Goal: Information Seeking & Learning: Check status

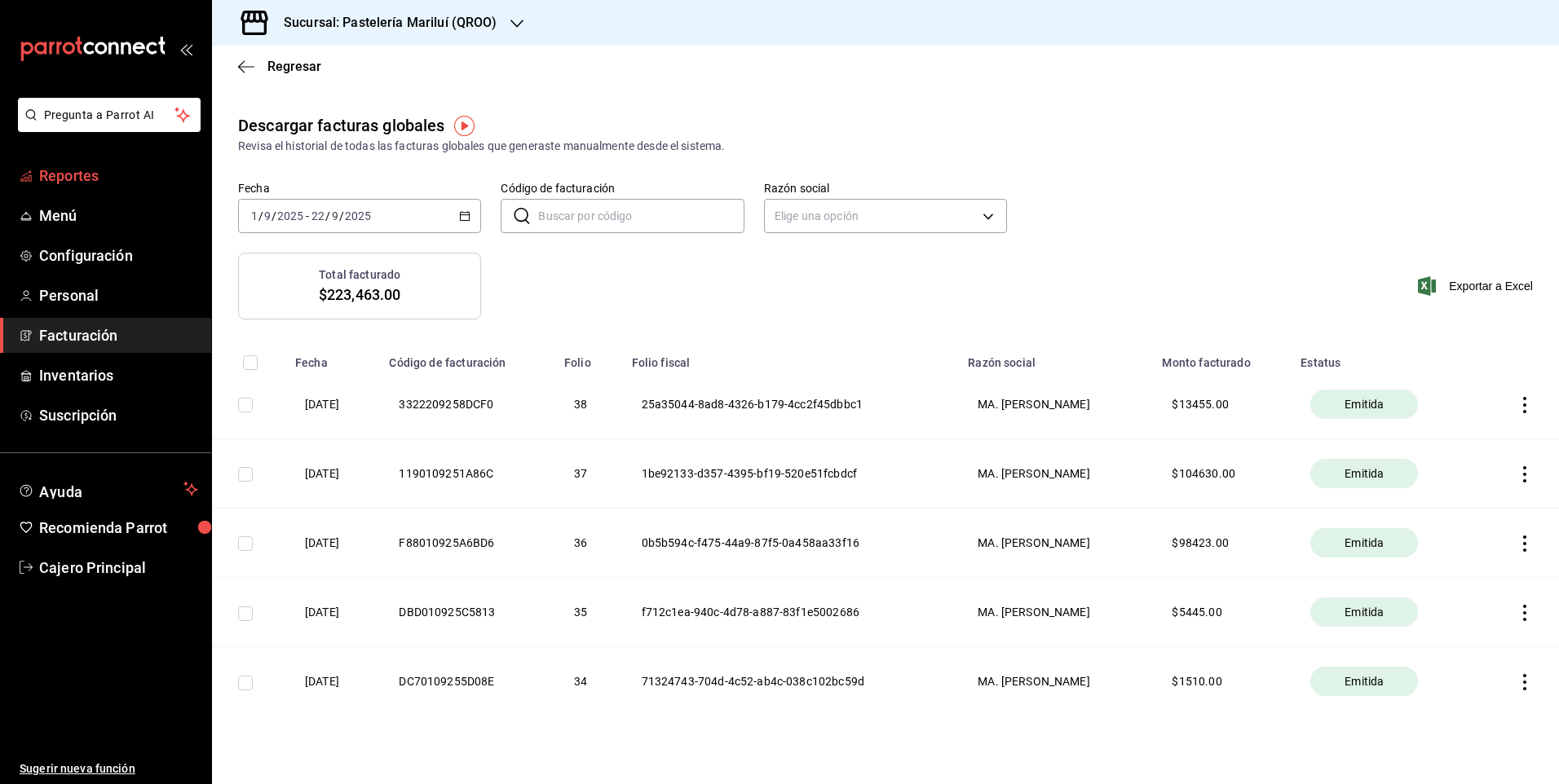
click at [55, 172] on span "Reportes" at bounding box center [119, 175] width 159 height 22
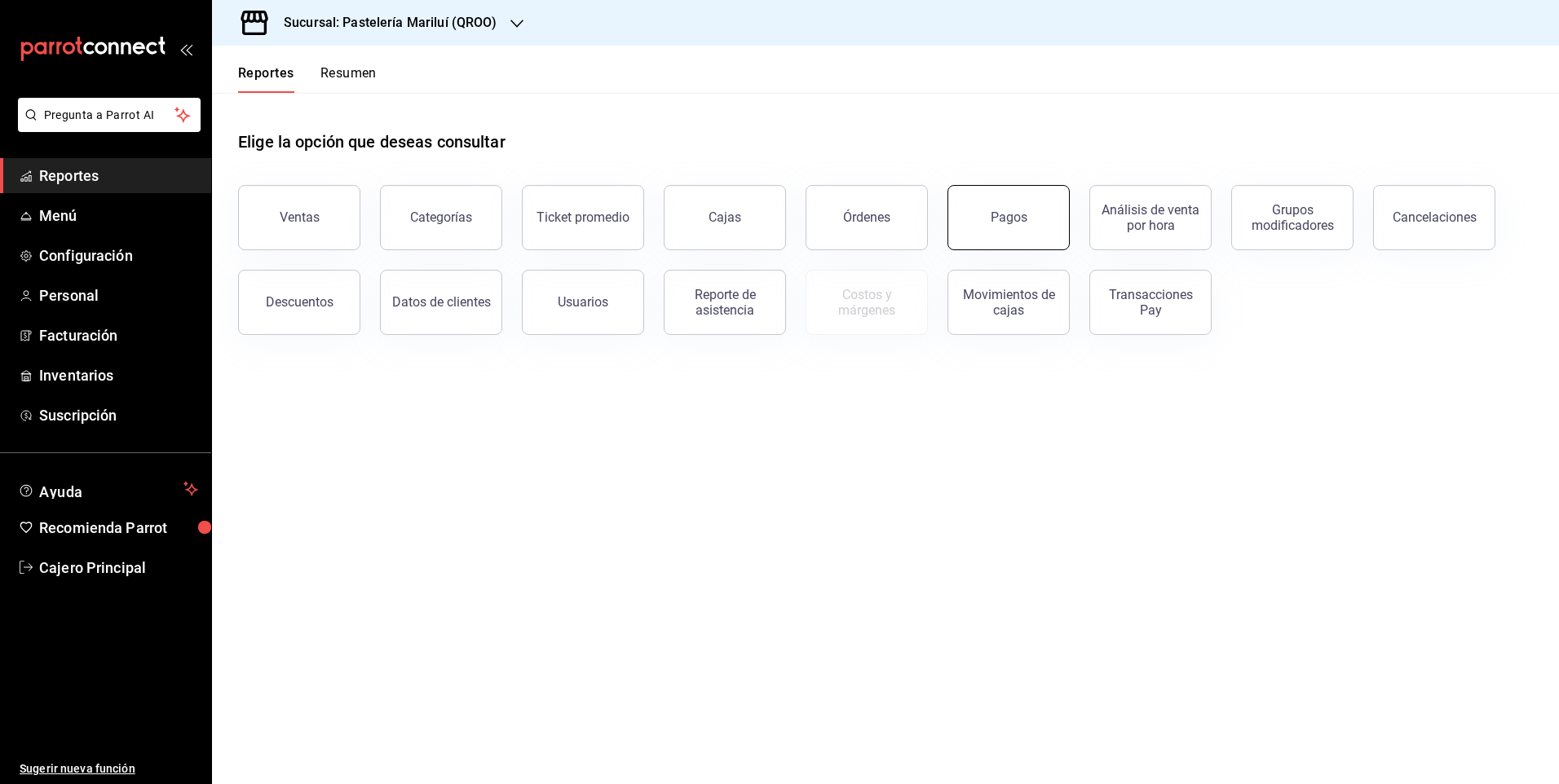
click at [1030, 205] on button "Pagos" at bounding box center [1009, 217] width 122 height 65
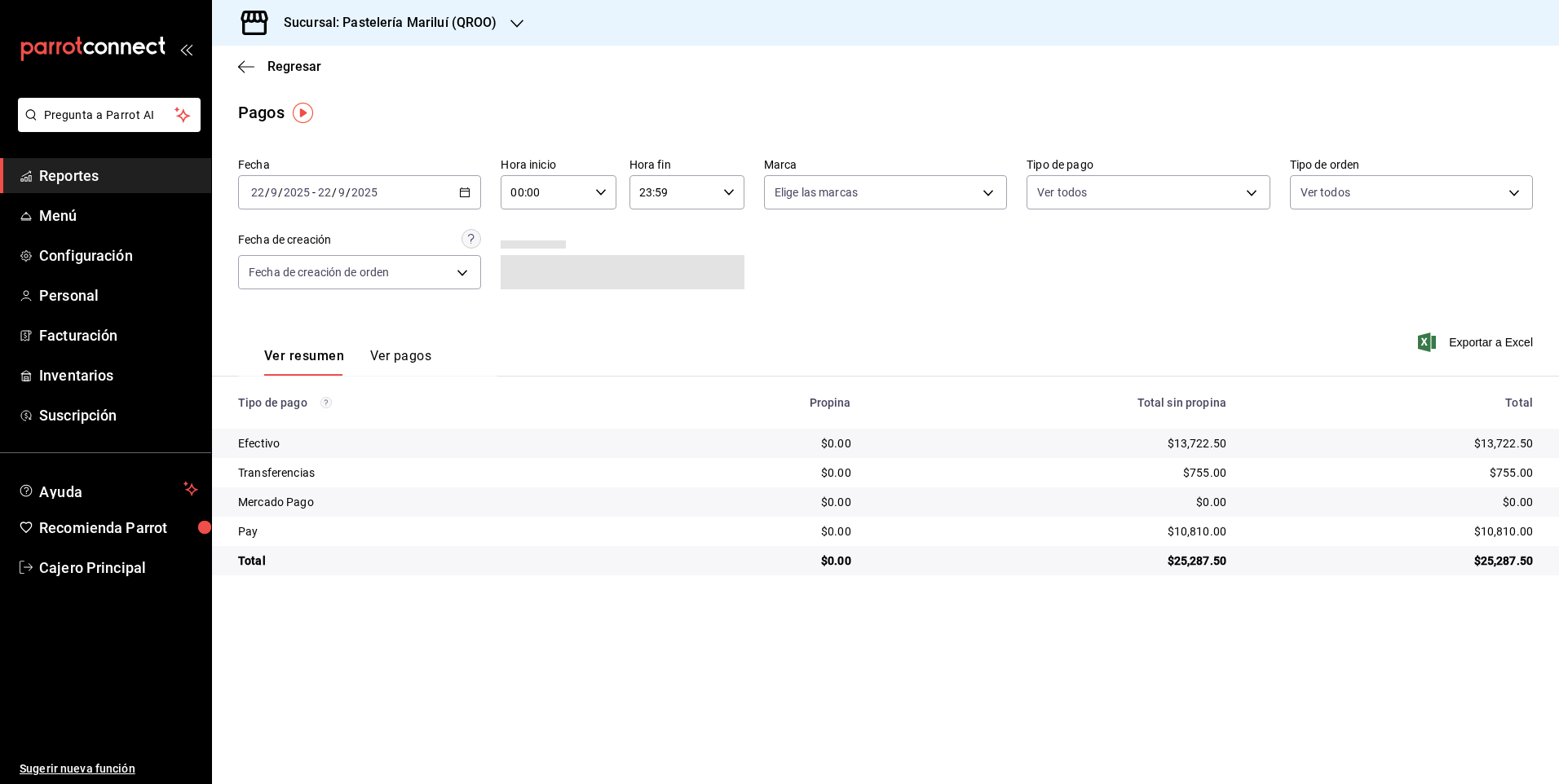
click at [462, 186] on div "[DATE] [DATE] - [DATE] [DATE]" at bounding box center [359, 192] width 243 height 34
click at [291, 429] on span "Rango de fechas" at bounding box center [315, 424] width 126 height 17
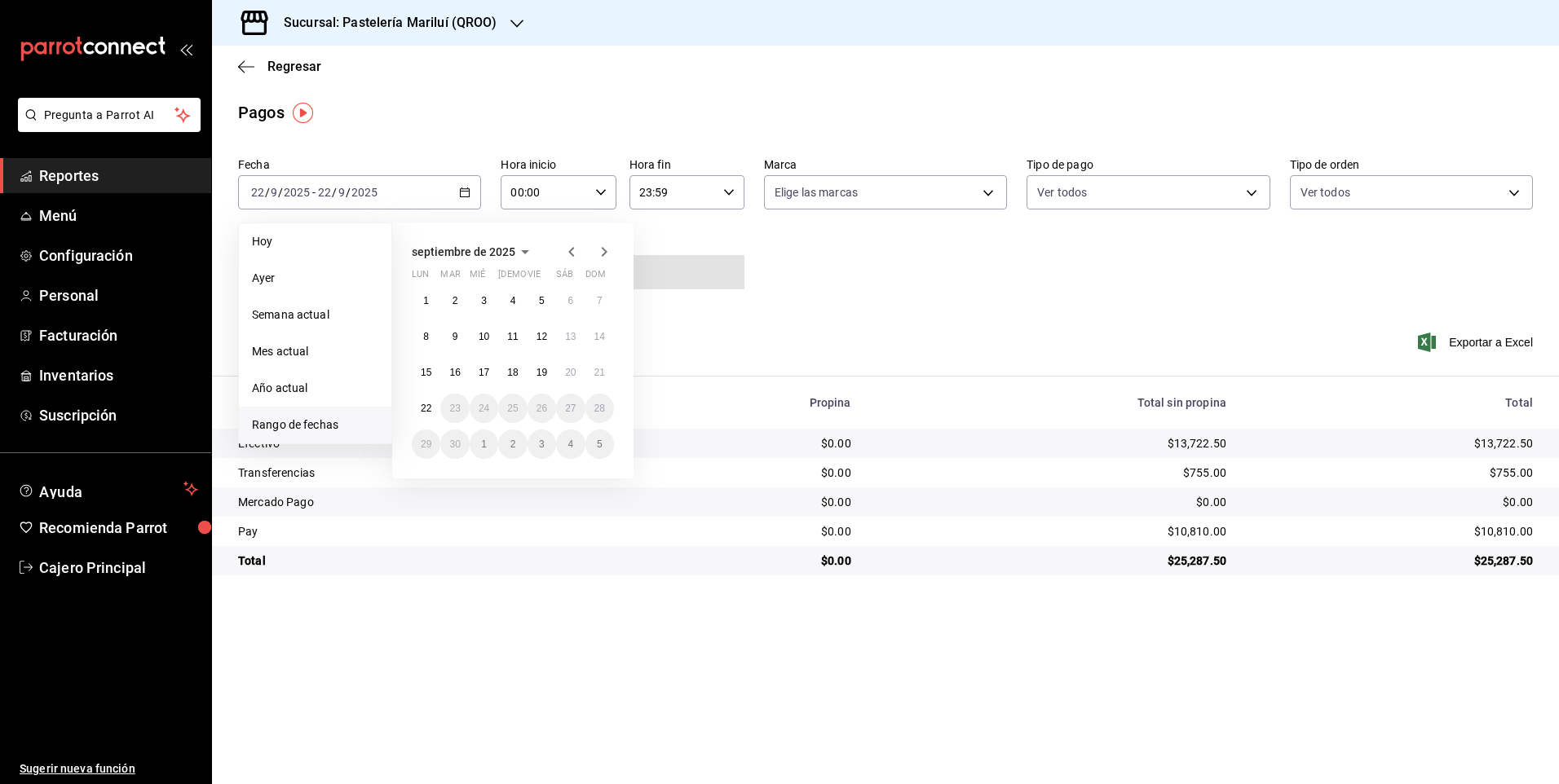
click at [573, 249] on icon "button" at bounding box center [572, 252] width 6 height 10
click at [570, 402] on button "23" at bounding box center [570, 408] width 29 height 30
click at [573, 249] on icon "button" at bounding box center [572, 252] width 6 height 10
click at [565, 403] on abbr "23" at bounding box center [570, 408] width 11 height 12
click at [721, 359] on div "Ver resumen Ver pagos Exportar a Excel" at bounding box center [885, 352] width 1347 height 87
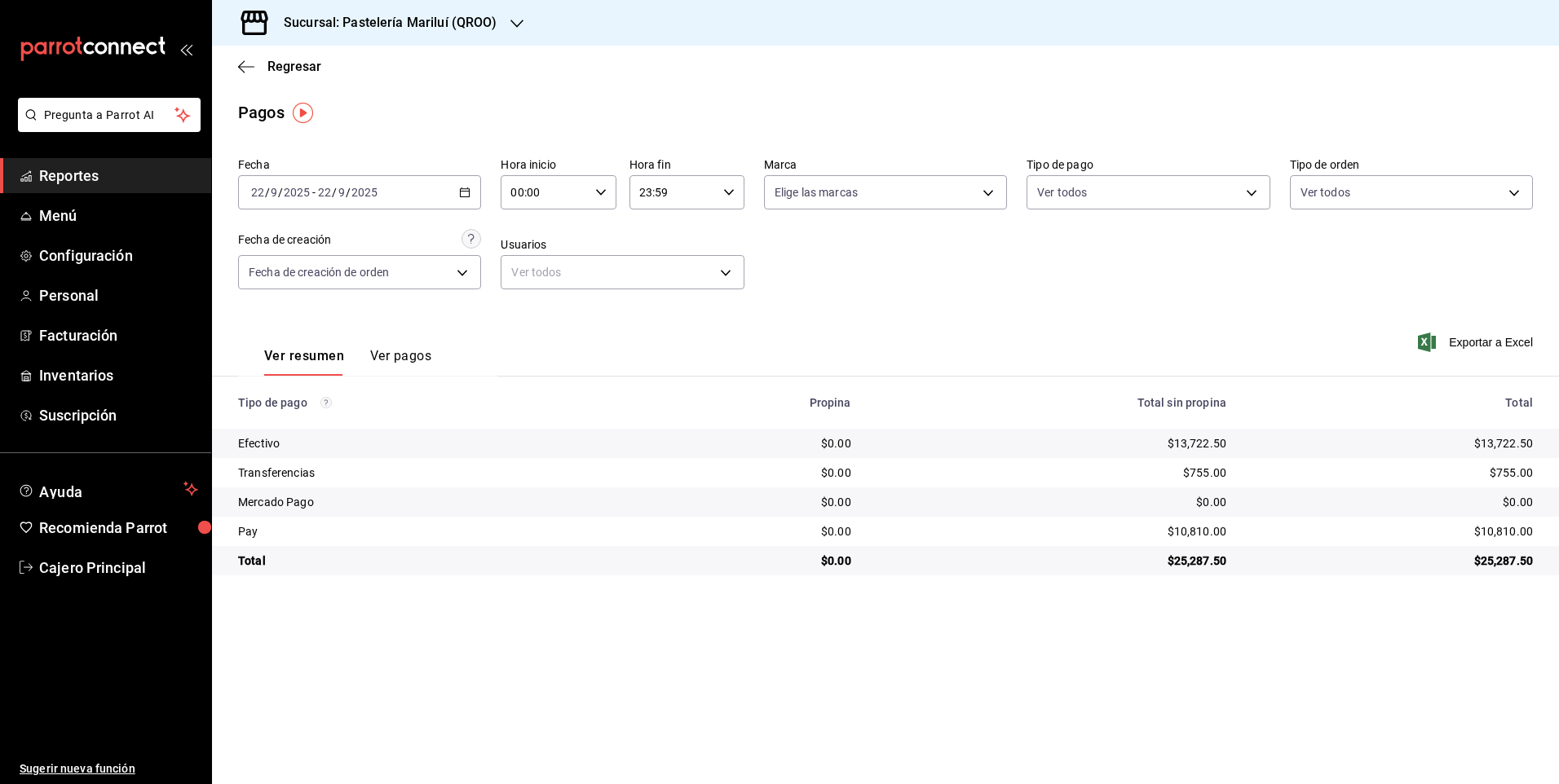
click at [465, 195] on icon "button" at bounding box center [466, 193] width 12 height 12
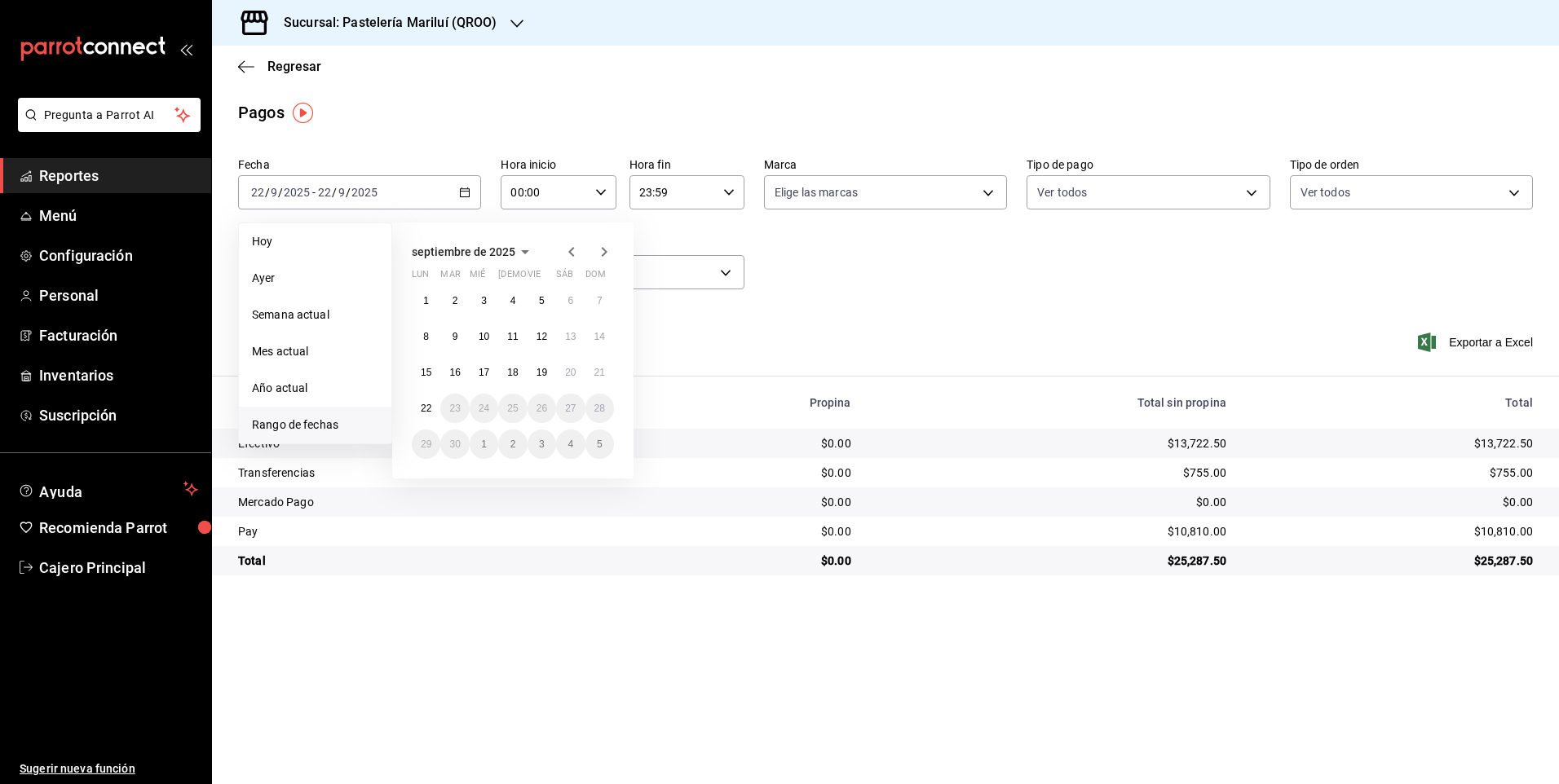
click at [568, 250] on icon "button" at bounding box center [572, 252] width 20 height 20
click at [574, 397] on button "23" at bounding box center [570, 408] width 29 height 30
click at [569, 407] on abbr "23" at bounding box center [570, 408] width 11 height 12
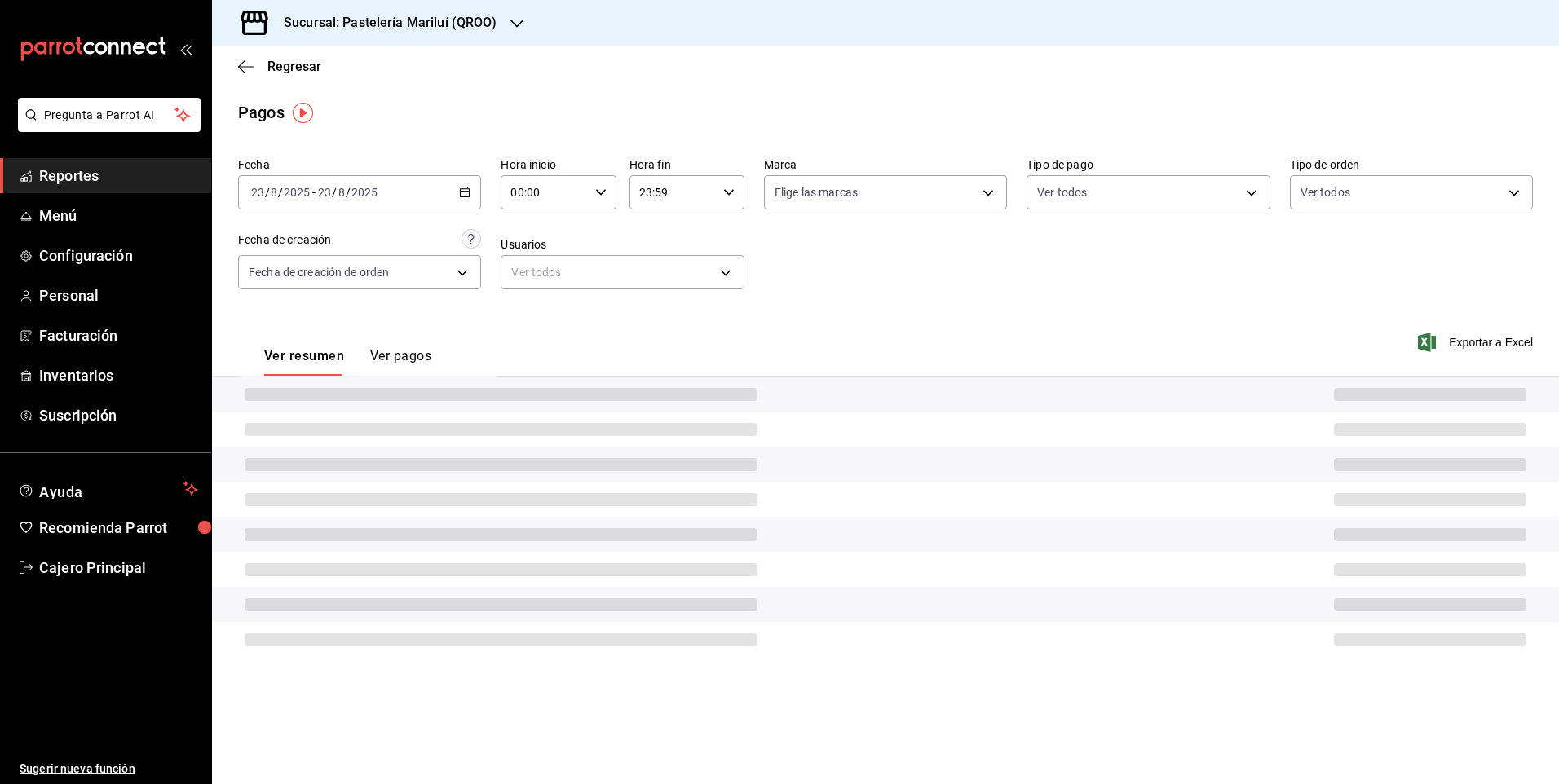
click at [569, 407] on div at bounding box center [885, 394] width 1347 height 35
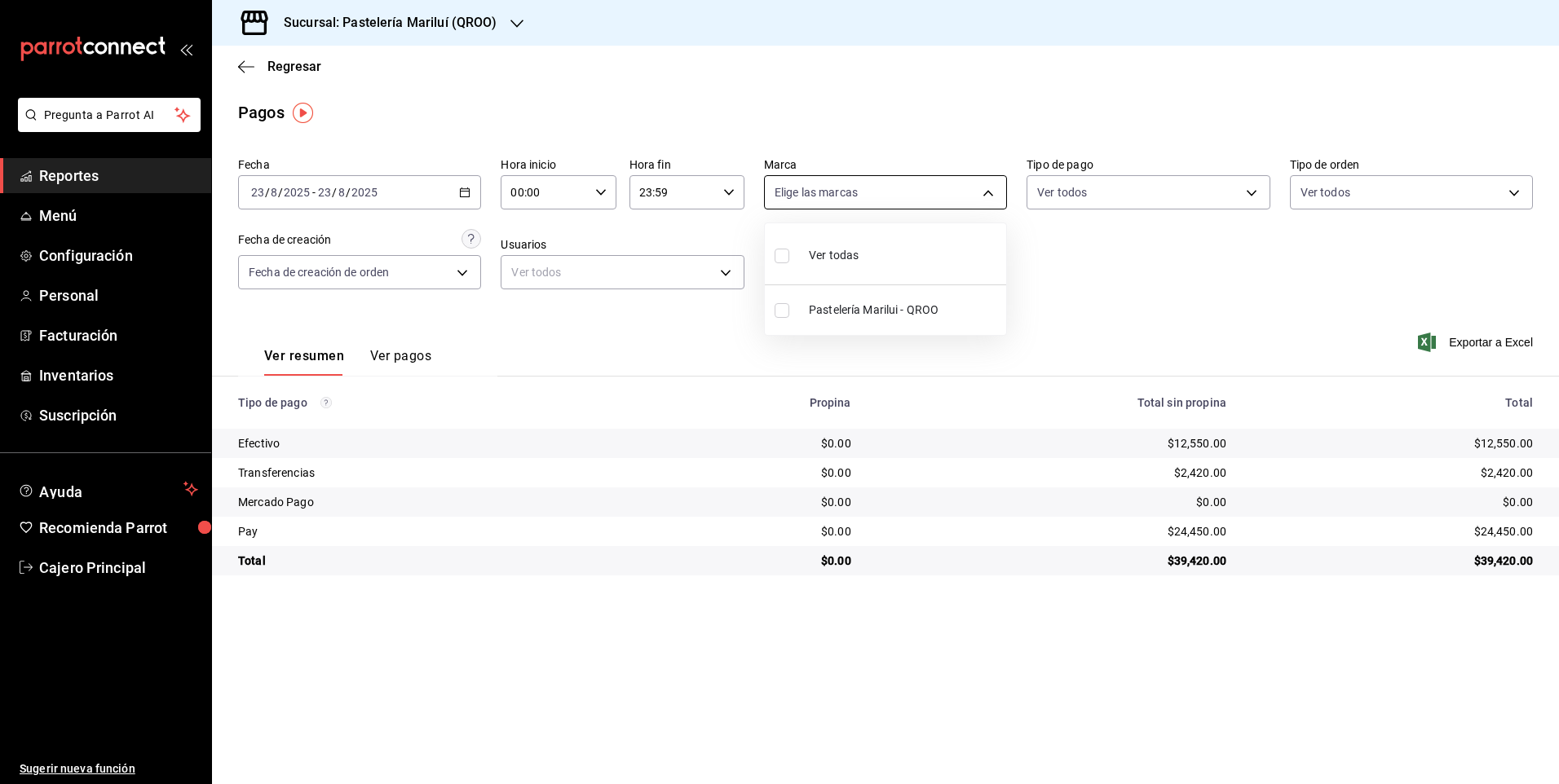
click at [839, 190] on body "Pregunta a Parrot AI Reportes Menú Configuración Personal Facturación Inventari…" at bounding box center [780, 392] width 1559 height 784
click at [822, 255] on span "Ver todas" at bounding box center [834, 255] width 50 height 17
type input "d1899554-f730-4f51-8c80-c6342bb5bc4c"
checkbox input "true"
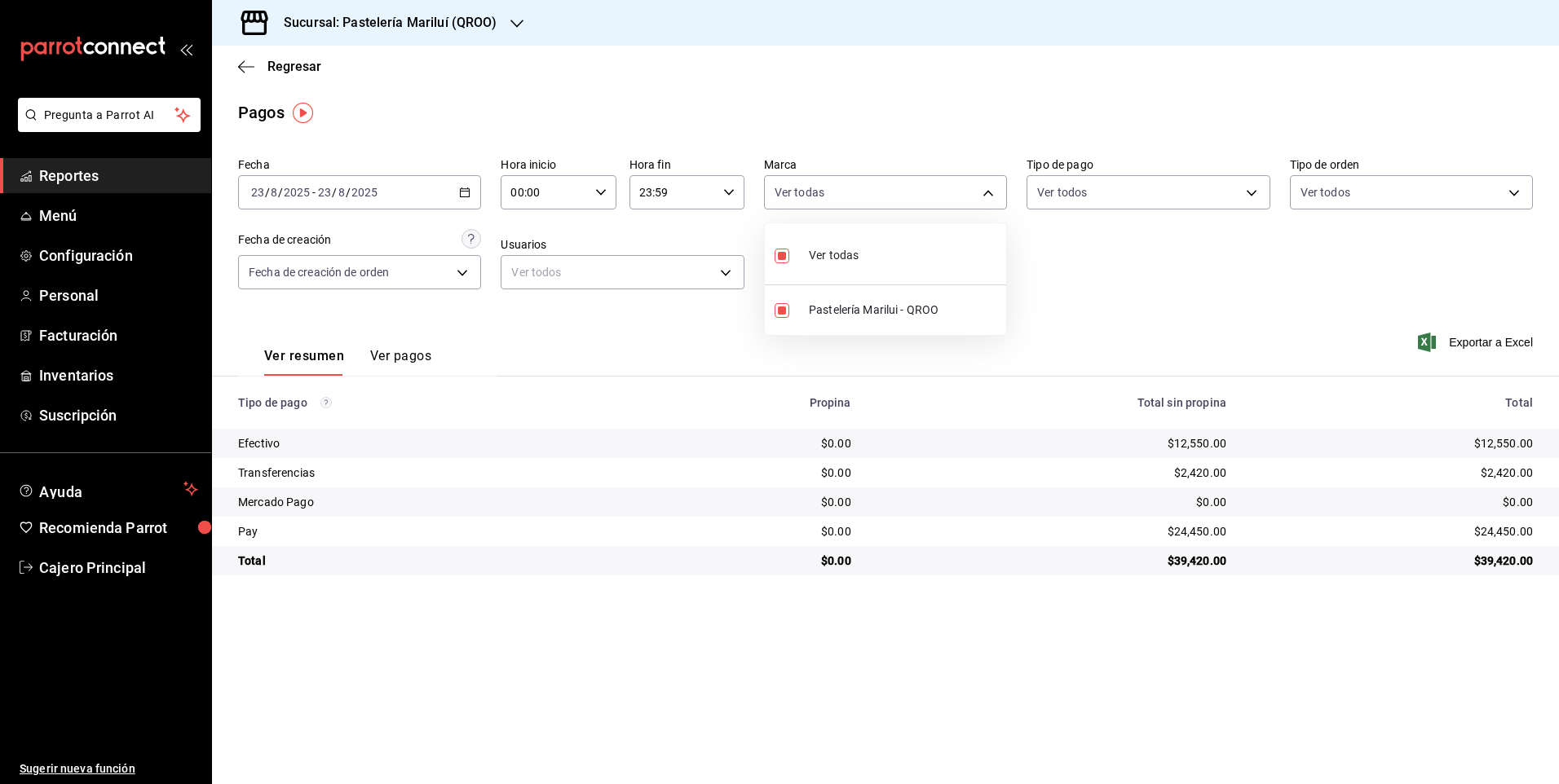
click at [1103, 187] on div at bounding box center [780, 392] width 1559 height 784
click at [1085, 199] on body "Pregunta a Parrot AI Reportes Menú Configuración Personal Facturación Inventari…" at bounding box center [780, 392] width 1559 height 784
click at [1079, 303] on span "Efectivo" at bounding box center [1167, 310] width 191 height 17
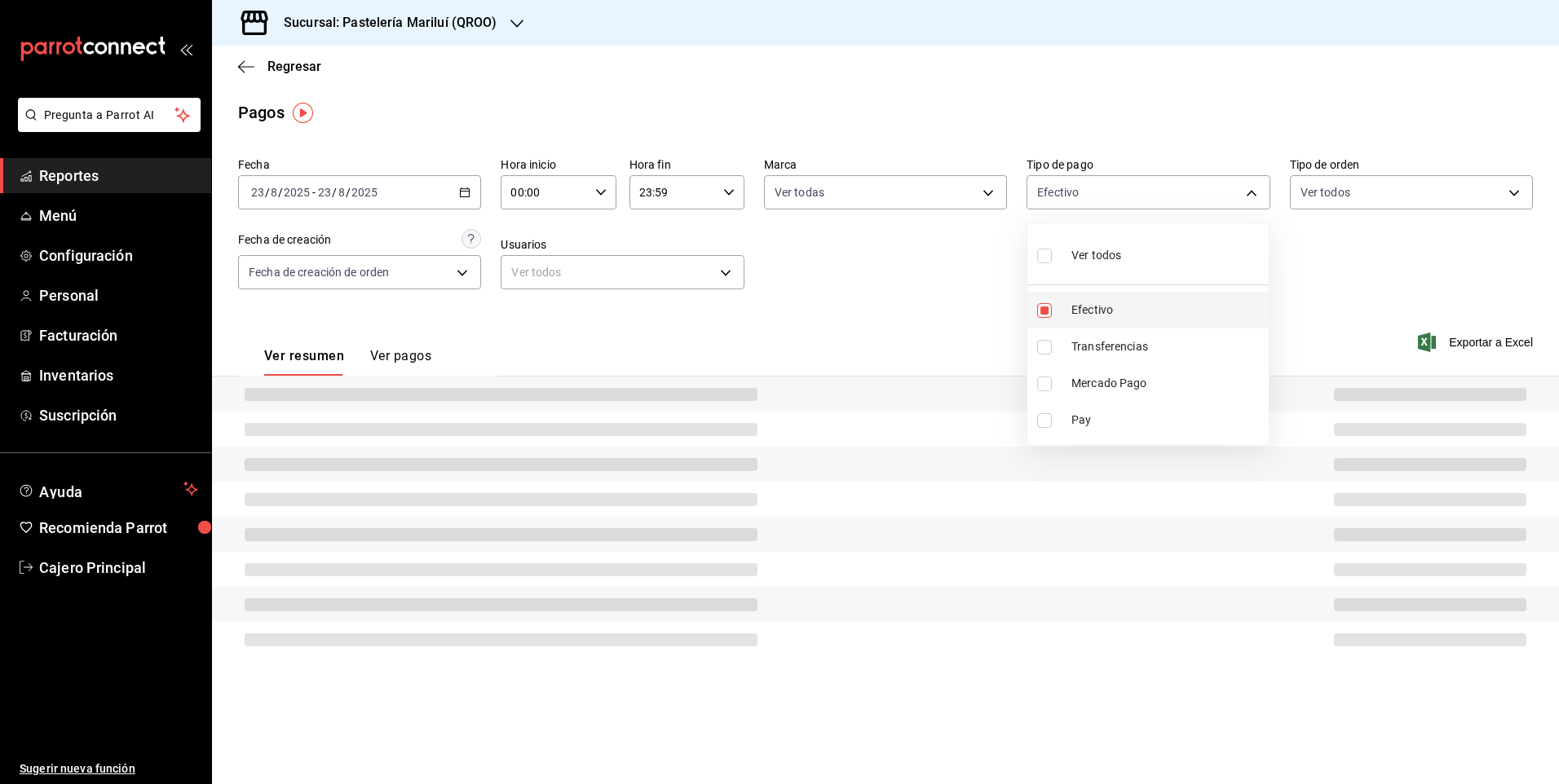
type input "8a81d444-f2c7-4f7c-a8ee-20a397658b75"
checkbox input "true"
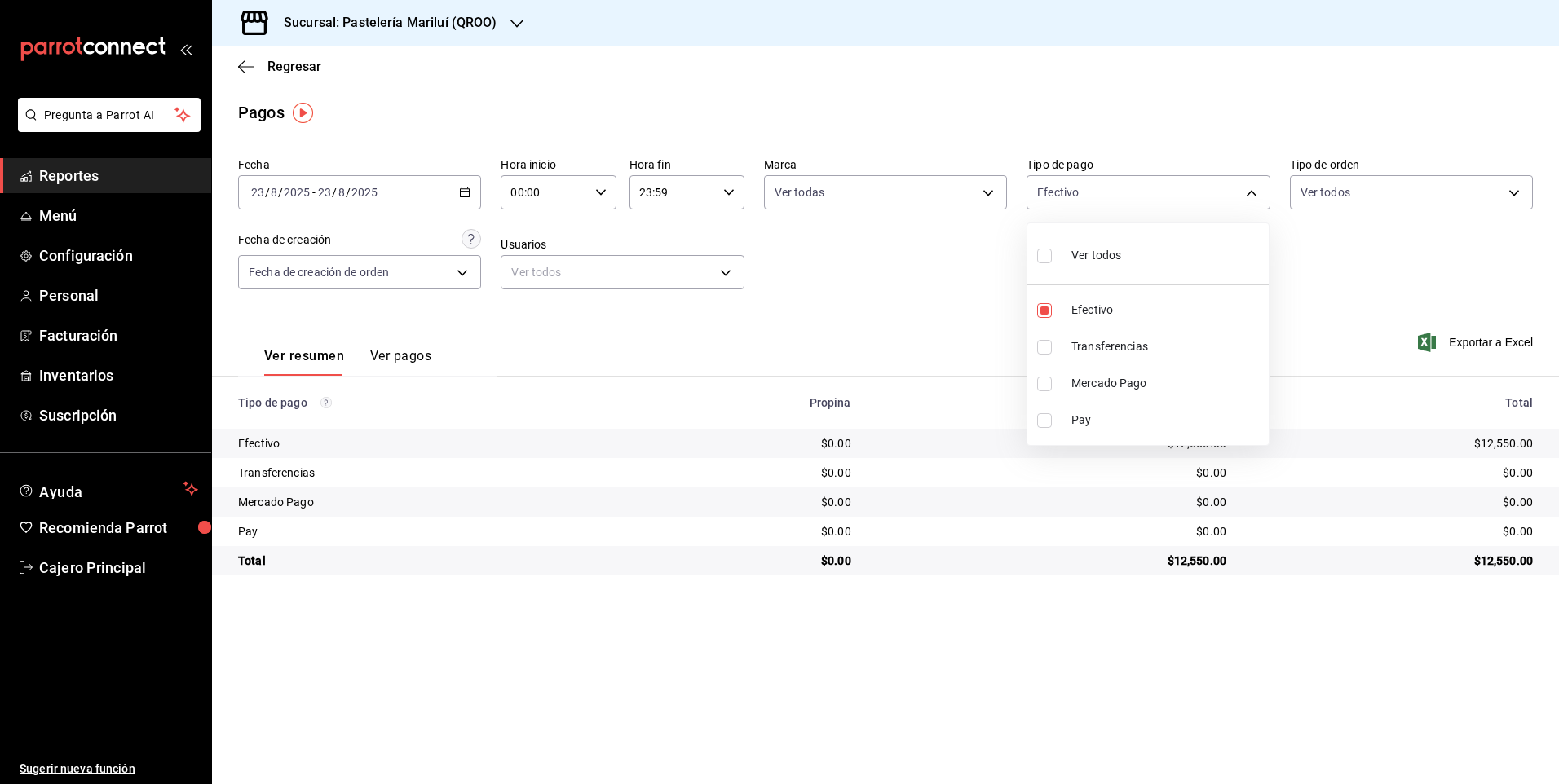
click at [713, 334] on div at bounding box center [780, 392] width 1559 height 784
click at [378, 356] on button "Ver pagos" at bounding box center [401, 362] width 61 height 28
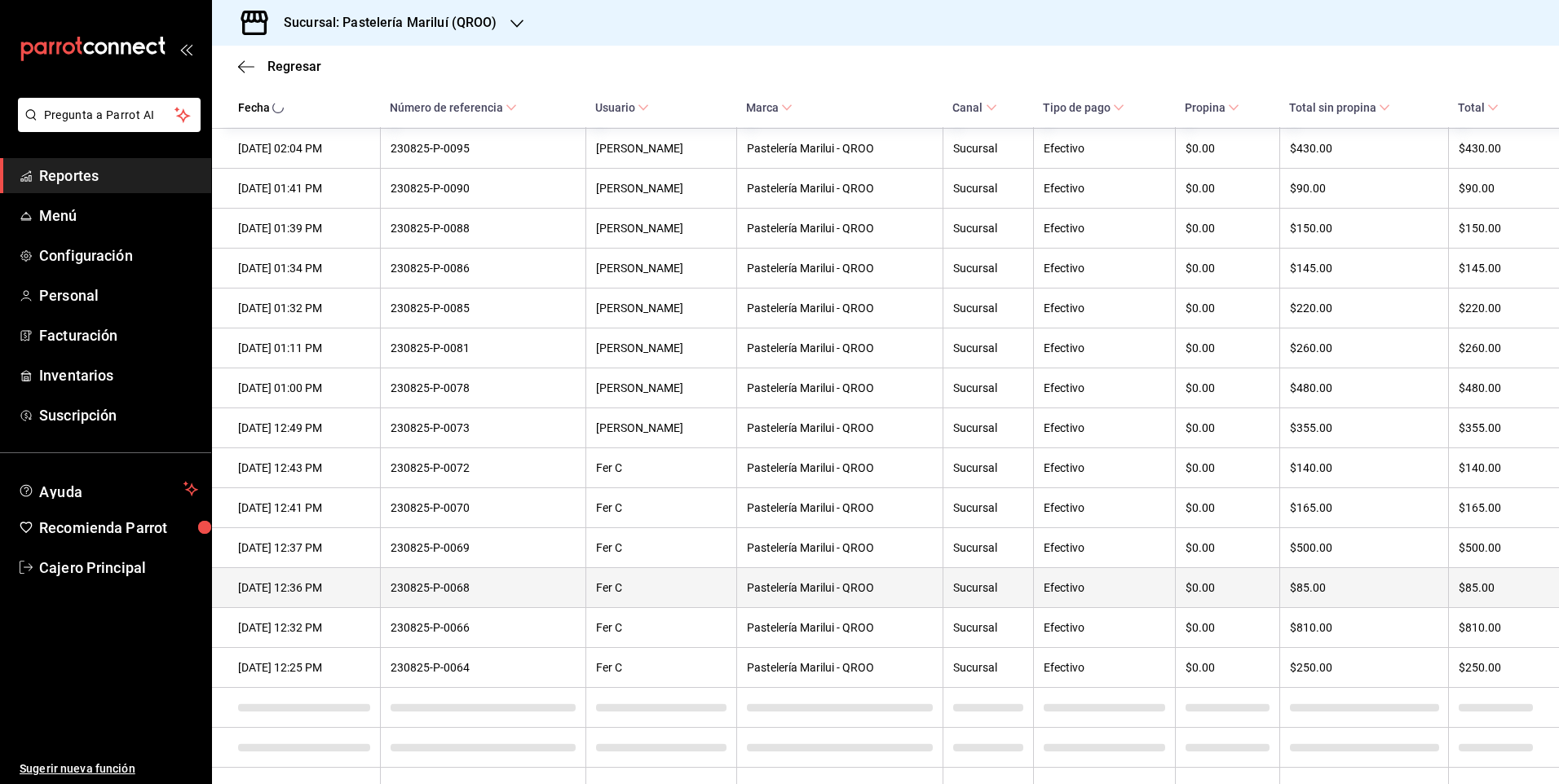
scroll to position [556, 0]
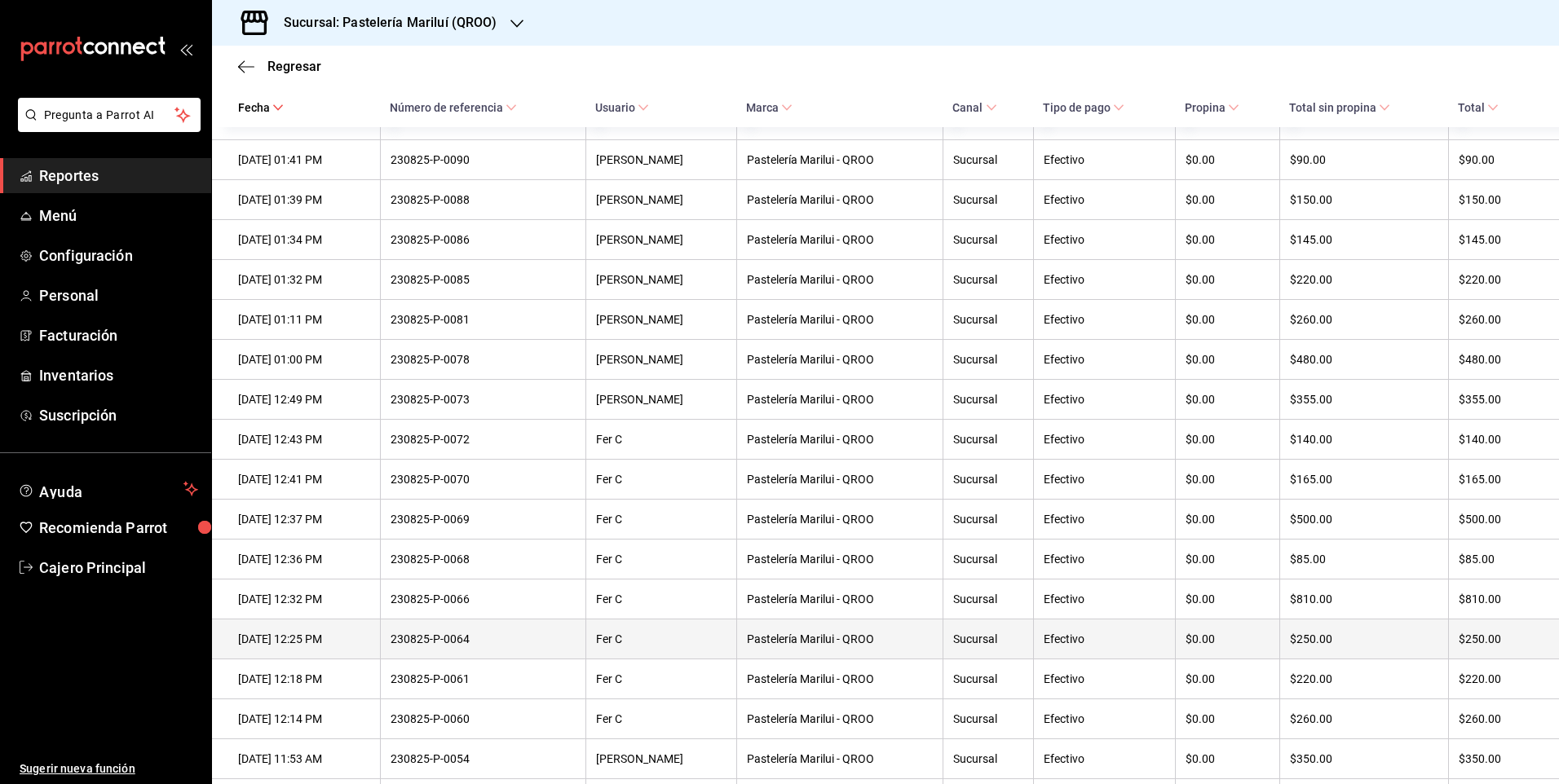
click at [533, 645] on div "230825-P-0064" at bounding box center [483, 638] width 185 height 13
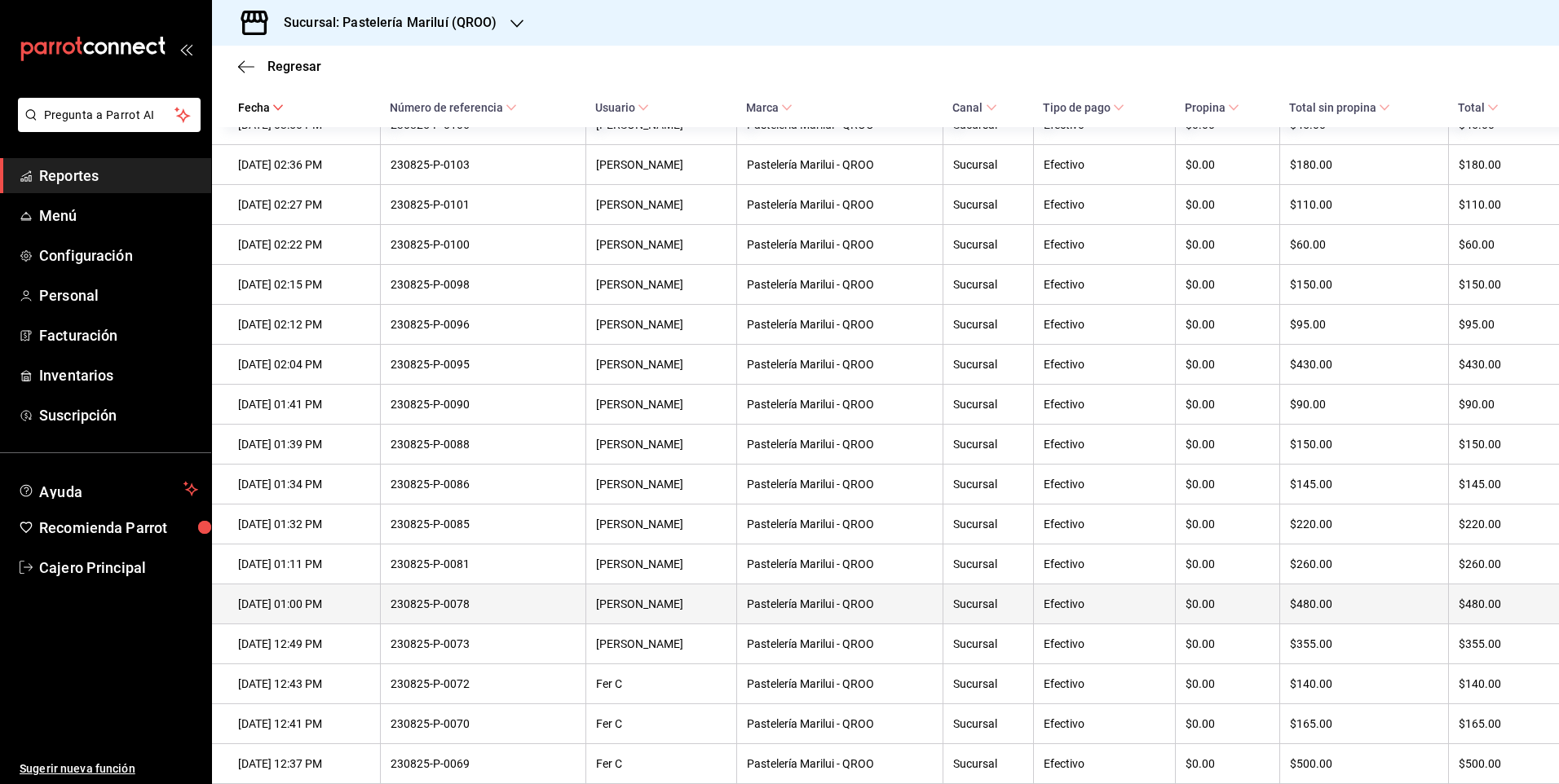
scroll to position [0, 0]
